Goal: Find specific page/section

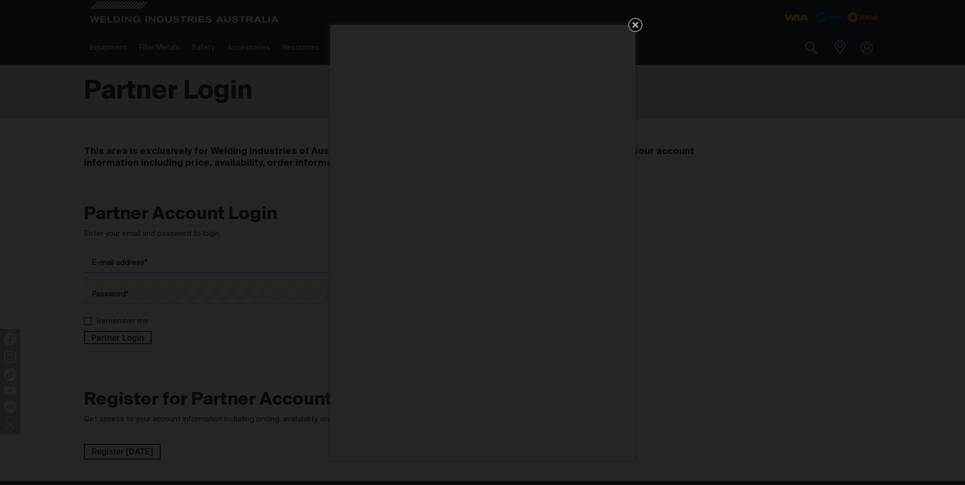
type input "[PERSON_NAME][EMAIL_ADDRESS][DOMAIN_NAME]"
click at [639, 24] on icon "Get 5 WIA Welding Guides Free!" at bounding box center [635, 25] width 12 height 12
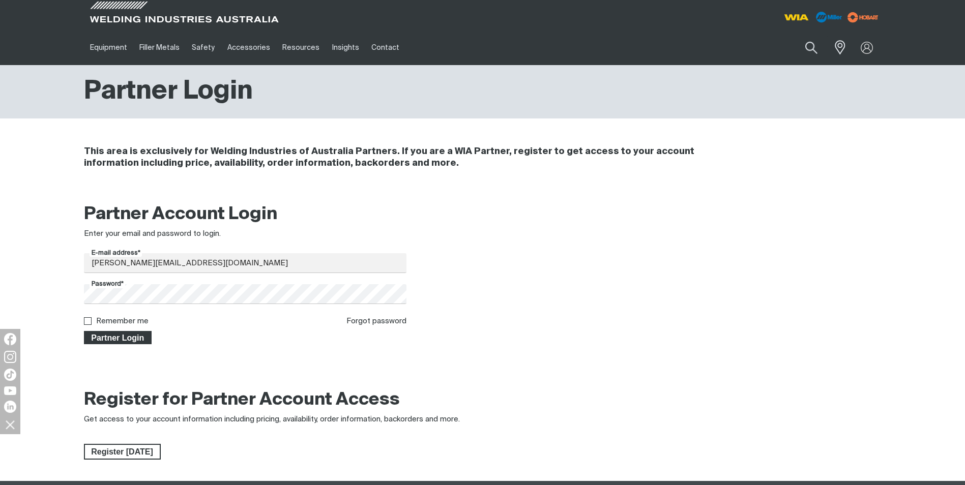
click at [110, 338] on span "Partner Login" at bounding box center [118, 337] width 66 height 13
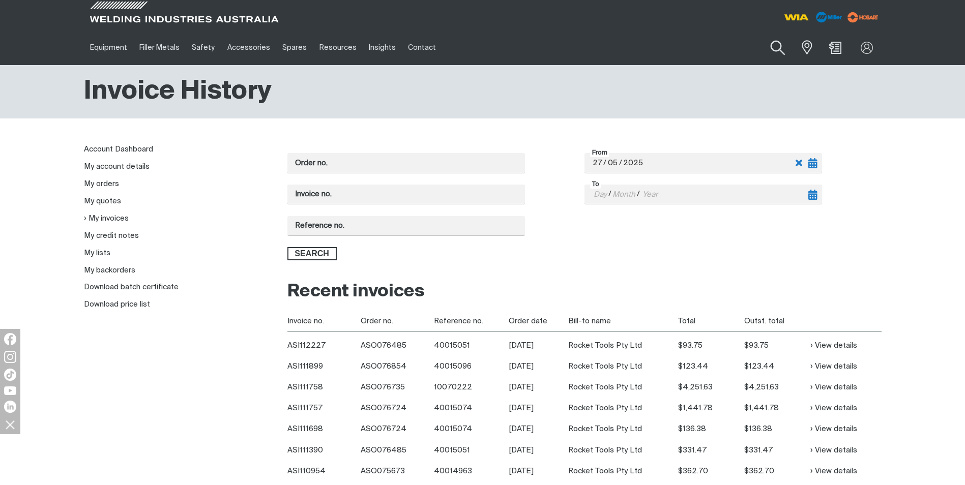
click at [774, 42] on button "Search products" at bounding box center [777, 48] width 41 height 29
paste input "W16-21"
type input "W16-21"
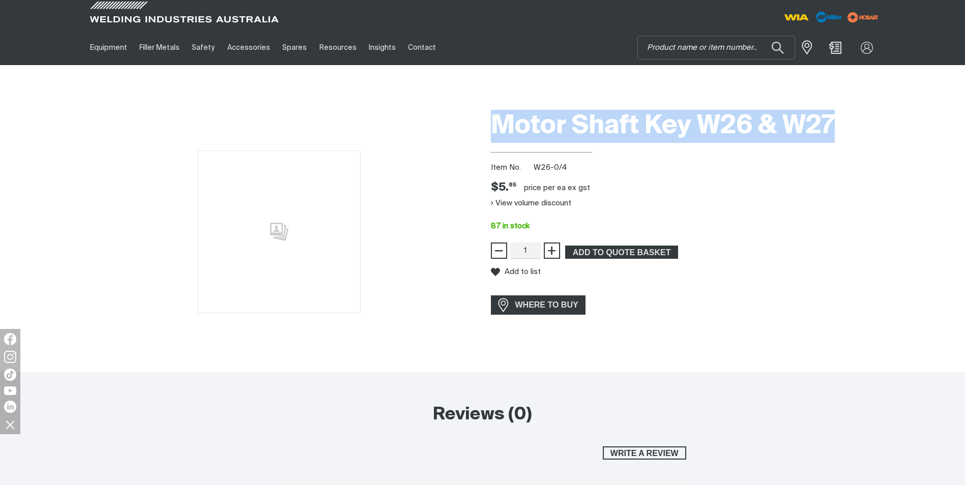
drag, startPoint x: 493, startPoint y: 123, endPoint x: 859, endPoint y: 125, distance: 365.7
click at [871, 125] on h1 "Motor Shaft Key W26 & W27" at bounding box center [686, 126] width 391 height 33
copy h1 "Motor Shaft Key W26 & W27"
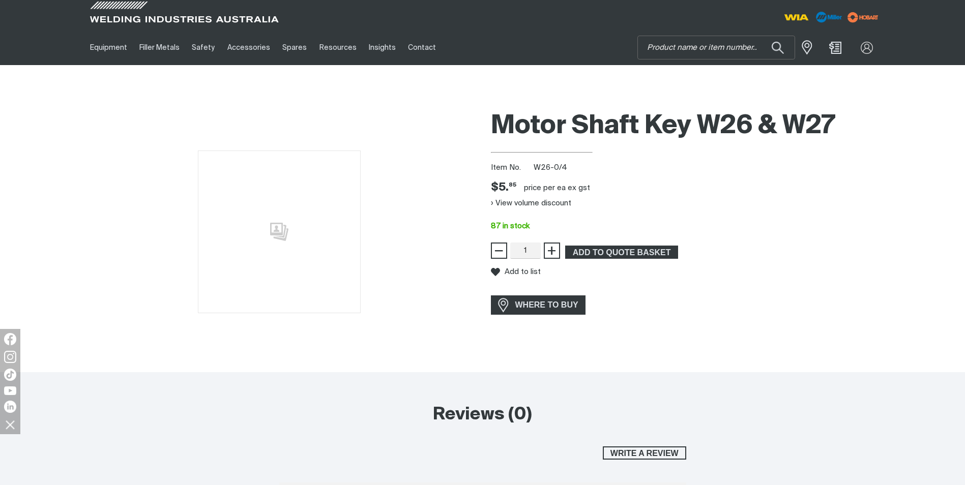
click at [700, 182] on div "Motor Shaft Key W26 & W27 Item No. W26-0/4 Price $5.85 $5. 85 price per EA ex g…" at bounding box center [686, 239] width 391 height 268
drag, startPoint x: 536, startPoint y: 166, endPoint x: 566, endPoint y: 166, distance: 29.5
click at [566, 166] on div "Item No. W26-0/4" at bounding box center [686, 168] width 391 height 12
drag, startPoint x: 566, startPoint y: 166, endPoint x: 550, endPoint y: 167, distance: 15.3
copy span "W26-0/4"
